Goal: Task Accomplishment & Management: Manage account settings

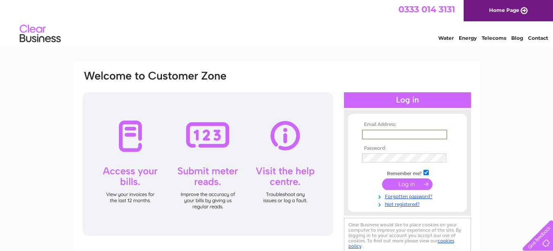
type input "andysmith1064@outlook.com"
click at [403, 183] on input "submit" at bounding box center [407, 183] width 50 height 11
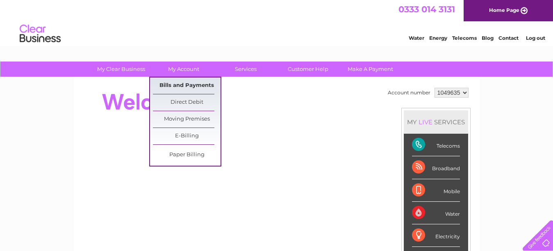
click at [182, 85] on link "Bills and Payments" at bounding box center [187, 85] width 68 height 16
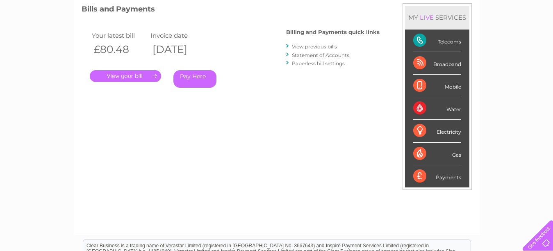
scroll to position [115, 0]
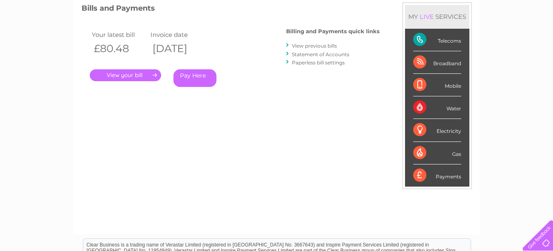
click at [315, 53] on link "Statement of Accounts" at bounding box center [320, 54] width 57 height 6
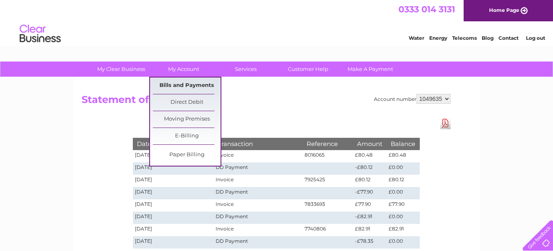
click at [187, 84] on link "Bills and Payments" at bounding box center [187, 85] width 68 height 16
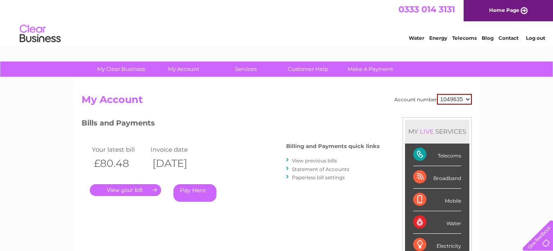
click at [313, 177] on link "Paperless bill settings" at bounding box center [318, 177] width 53 height 6
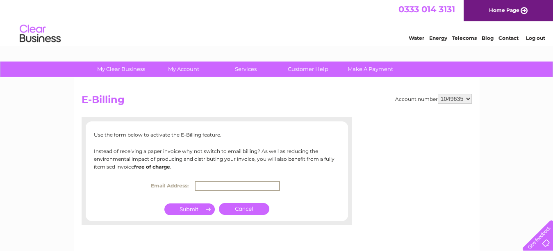
click at [218, 185] on input "text" at bounding box center [237, 186] width 85 height 10
type input "andysmith1064@outlook.com"
click at [190, 210] on input "submit" at bounding box center [189, 208] width 50 height 11
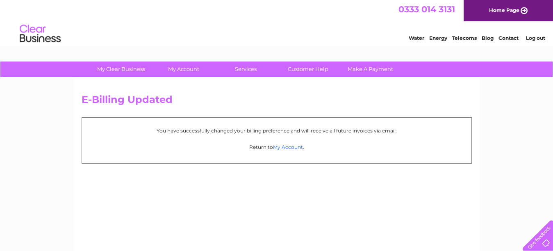
click at [282, 147] on link "My Account" at bounding box center [288, 147] width 30 height 6
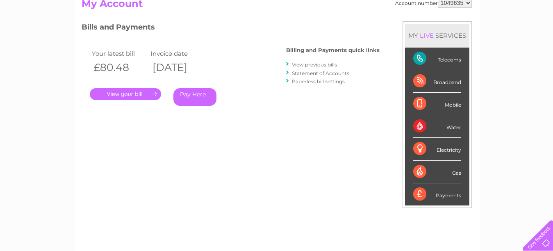
scroll to position [87, 0]
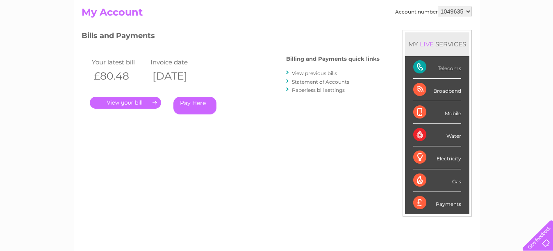
click at [419, 66] on div "Telecoms" at bounding box center [437, 67] width 48 height 23
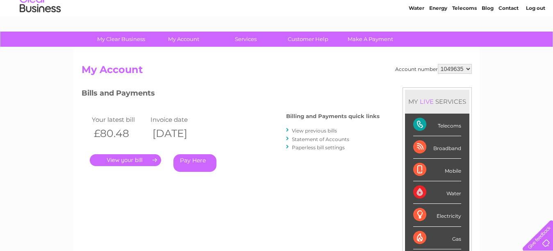
scroll to position [0, 0]
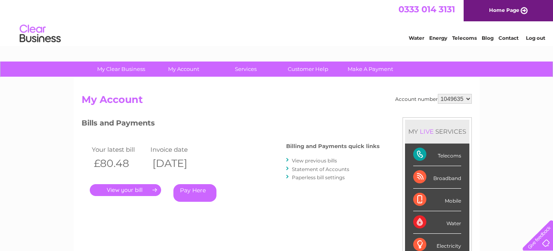
click at [304, 161] on link "View previous bills" at bounding box center [314, 160] width 45 height 6
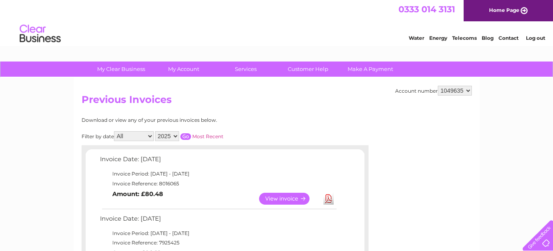
click at [282, 198] on link "View" at bounding box center [289, 199] width 60 height 12
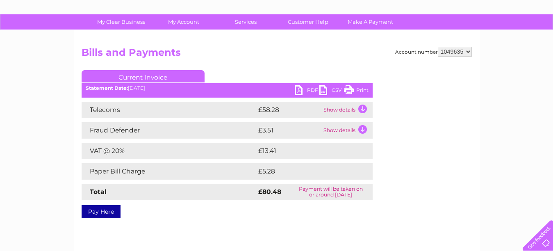
scroll to position [48, 0]
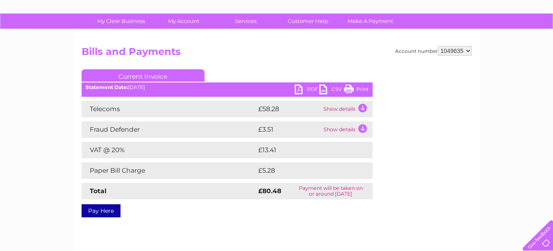
click at [361, 107] on td "Show details" at bounding box center [346, 109] width 51 height 16
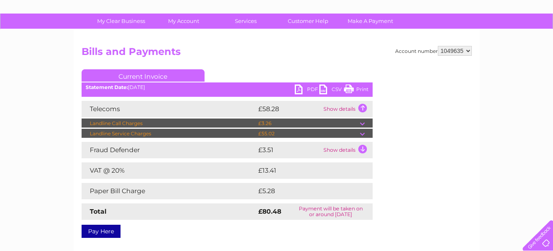
click at [361, 123] on td at bounding box center [366, 124] width 13 height 10
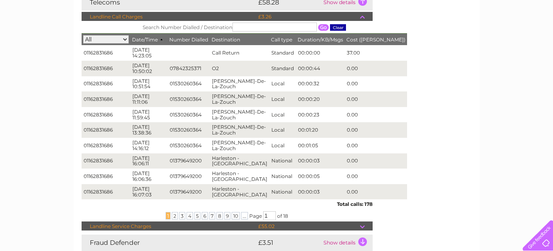
scroll to position [156, 0]
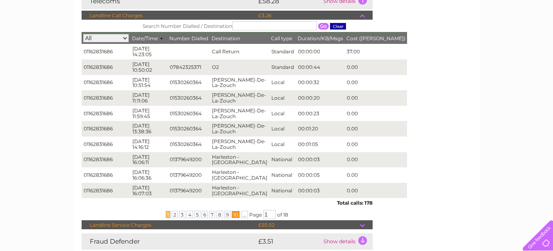
click at [234, 215] on span "10" at bounding box center [236, 214] width 8 height 7
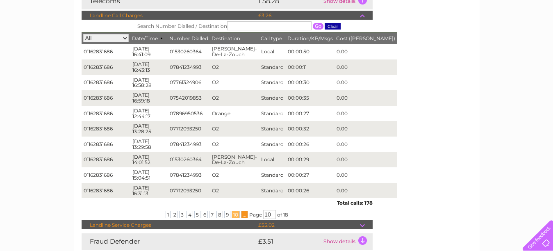
click at [243, 214] on span "..." at bounding box center [244, 214] width 7 height 7
click at [242, 216] on span "..." at bounding box center [244, 214] width 7 height 7
click at [273, 214] on input "10" at bounding box center [269, 214] width 13 height 9
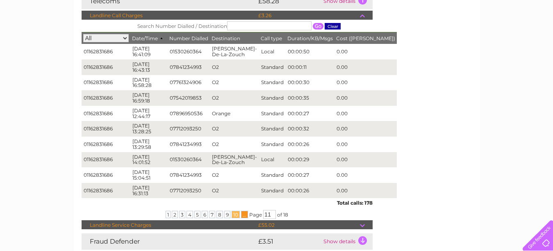
type input "11"
click at [243, 216] on span "..." at bounding box center [244, 214] width 7 height 7
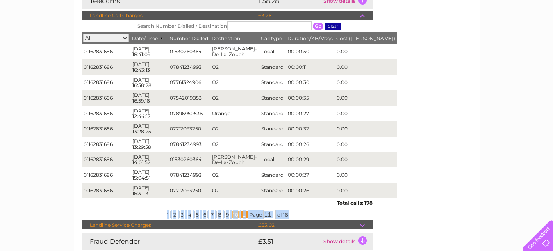
click at [243, 216] on span "..." at bounding box center [244, 214] width 7 height 7
click at [271, 215] on input "11" at bounding box center [269, 214] width 13 height 9
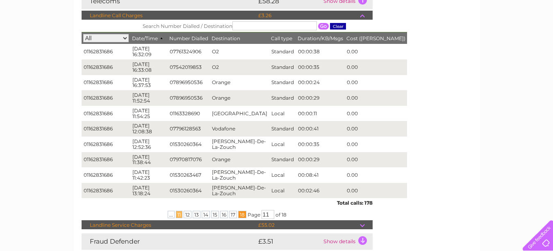
click at [241, 215] on span "18" at bounding box center [242, 214] width 8 height 7
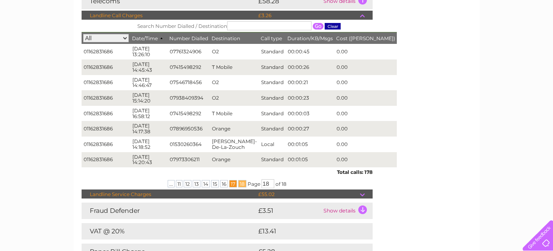
click at [232, 185] on span "17" at bounding box center [233, 183] width 8 height 7
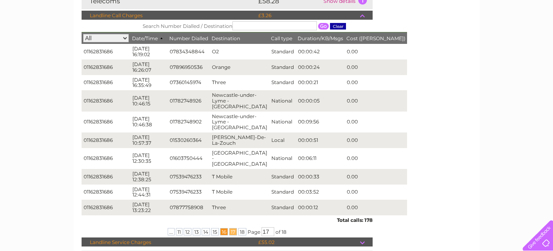
click at [222, 228] on span "16" at bounding box center [224, 231] width 8 height 7
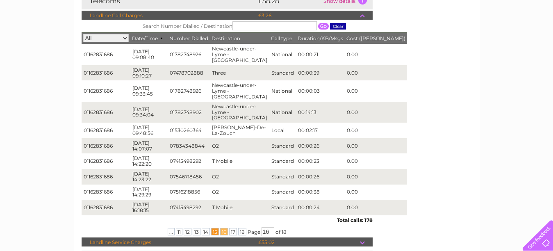
click at [213, 231] on span "15" at bounding box center [215, 231] width 8 height 7
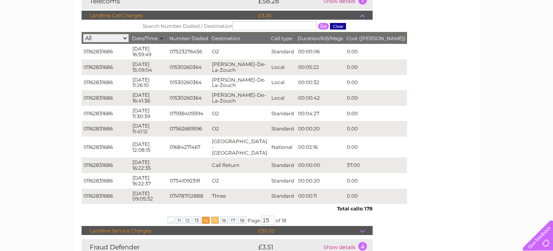
click at [204, 217] on span "14" at bounding box center [206, 220] width 8 height 7
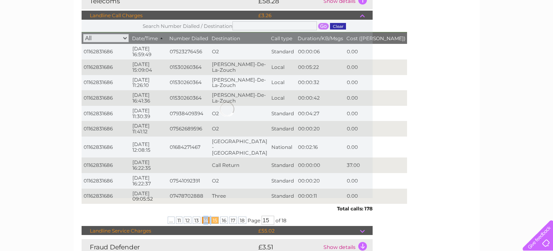
click at [204, 217] on span "14" at bounding box center [206, 220] width 8 height 7
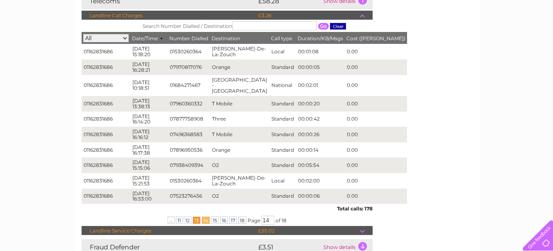
click at [196, 217] on span "13" at bounding box center [197, 220] width 8 height 7
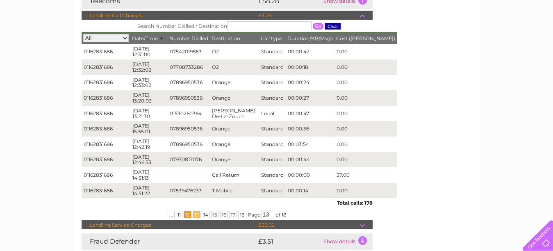
click at [187, 214] on span "12" at bounding box center [188, 214] width 8 height 7
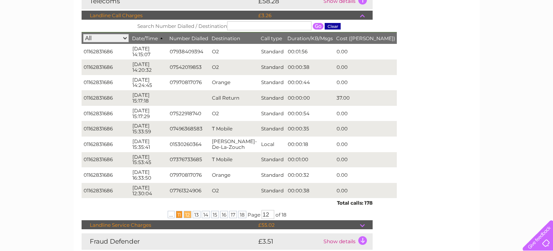
click at [178, 214] on span "11" at bounding box center [179, 214] width 7 height 7
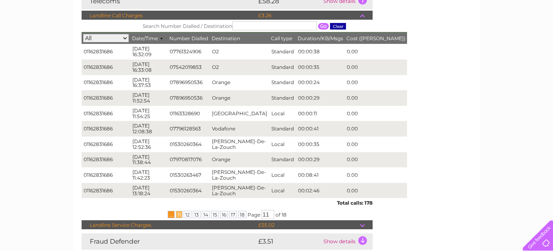
click at [169, 215] on span "..." at bounding box center [171, 214] width 7 height 7
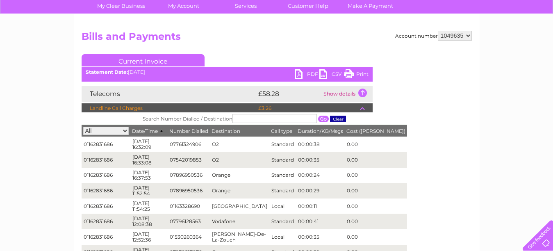
scroll to position [21, 0]
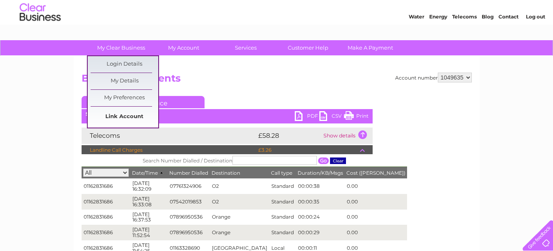
click at [122, 118] on link "Link Account" at bounding box center [125, 117] width 68 height 16
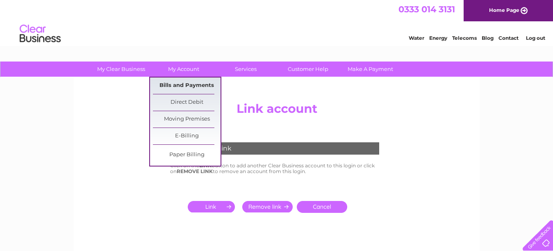
click at [181, 85] on link "Bills and Payments" at bounding box center [187, 85] width 68 height 16
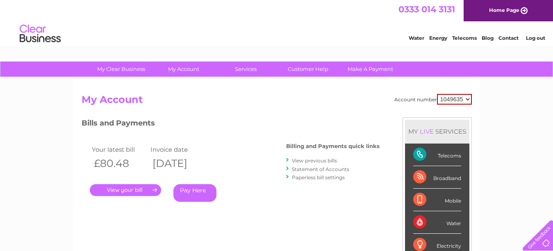
click at [534, 37] on link "Log out" at bounding box center [535, 38] width 19 height 6
